Goal: Transaction & Acquisition: Book appointment/travel/reservation

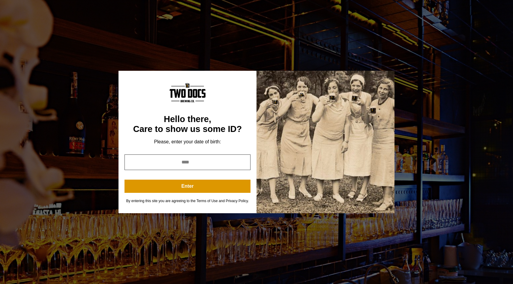
click at [204, 167] on input "year" at bounding box center [188, 163] width 126 height 16
click at [222, 168] on input "year" at bounding box center [188, 163] width 126 height 16
click at [377, 34] on div "You are not old enough to view this content. Try again on your 21st birthday. H…" at bounding box center [256, 142] width 513 height 284
click at [223, 160] on input "year" at bounding box center [188, 163] width 126 height 16
type input "****"
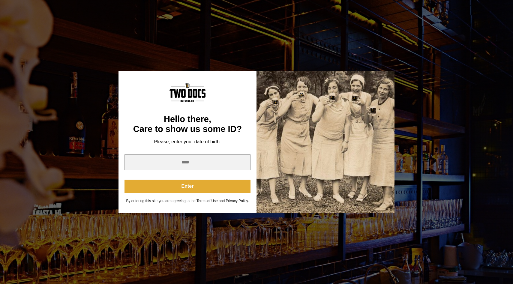
click at [198, 190] on button "Enter" at bounding box center [188, 186] width 126 height 13
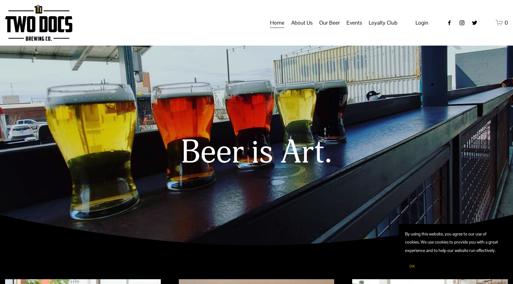
click at [0, 0] on span "Private Events" at bounding box center [0, 0] width 0 height 0
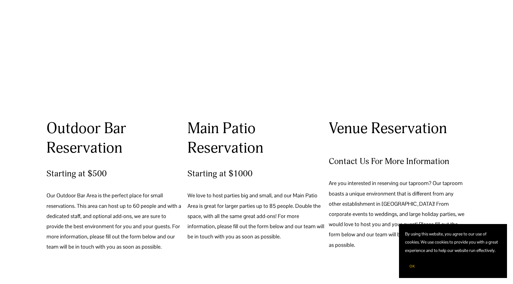
scroll to position [401, 0]
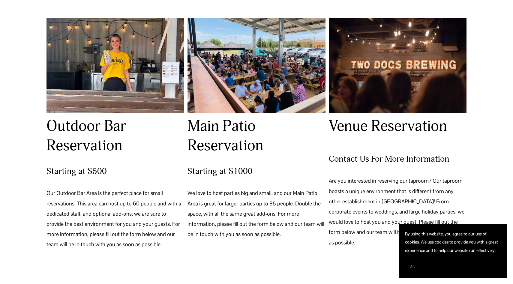
click at [399, 59] on div at bounding box center [398, 65] width 138 height 95
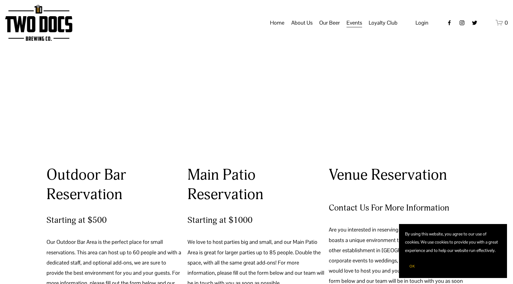
scroll to position [351, 0]
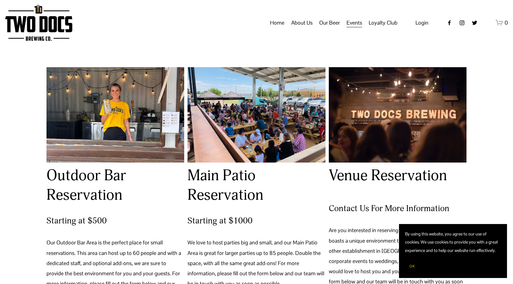
click at [146, 216] on h4 "Starting at $500" at bounding box center [116, 221] width 138 height 12
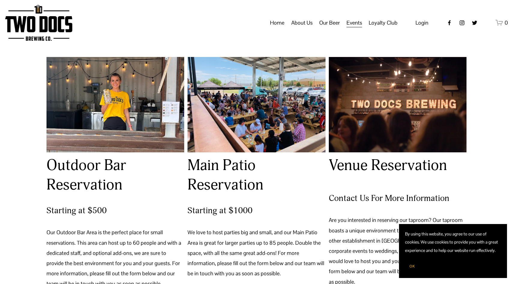
scroll to position [364, 0]
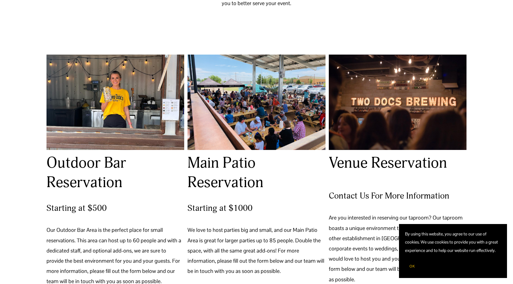
click at [407, 268] on button "OK" at bounding box center [412, 266] width 14 height 11
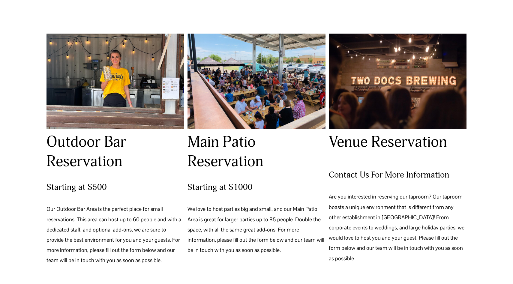
scroll to position [385, 0]
click at [248, 119] on div at bounding box center [257, 80] width 138 height 95
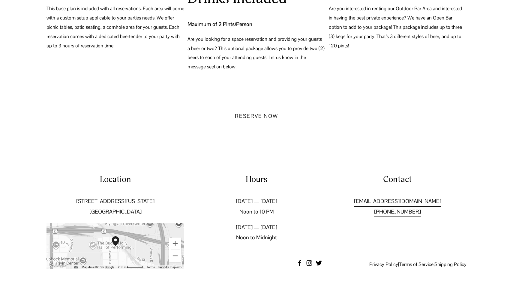
scroll to position [752, 0]
